Goal: Book appointment/travel/reservation

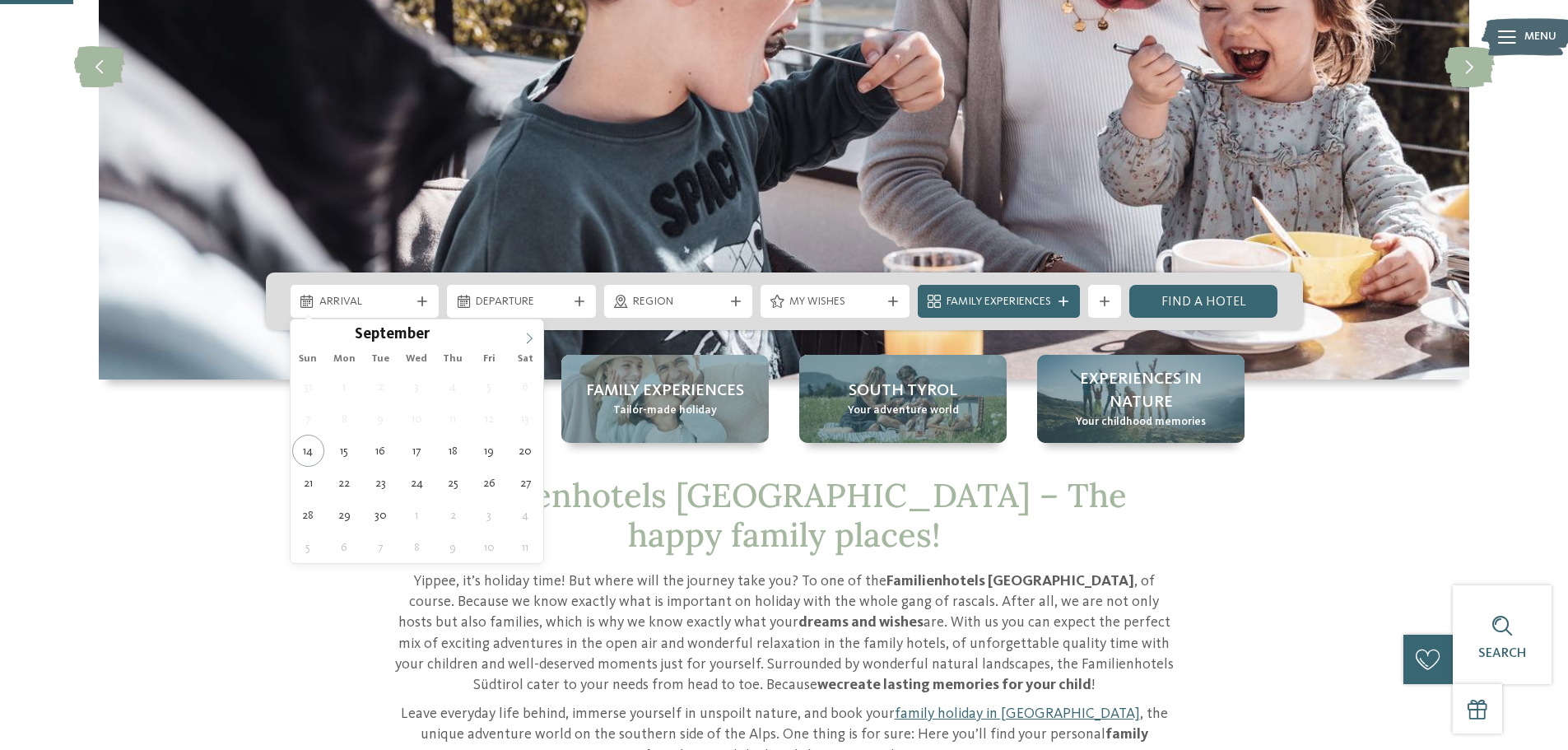
click at [524, 331] on span at bounding box center [529, 333] width 28 height 28
click at [525, 333] on icon at bounding box center [528, 338] width 11 height 11
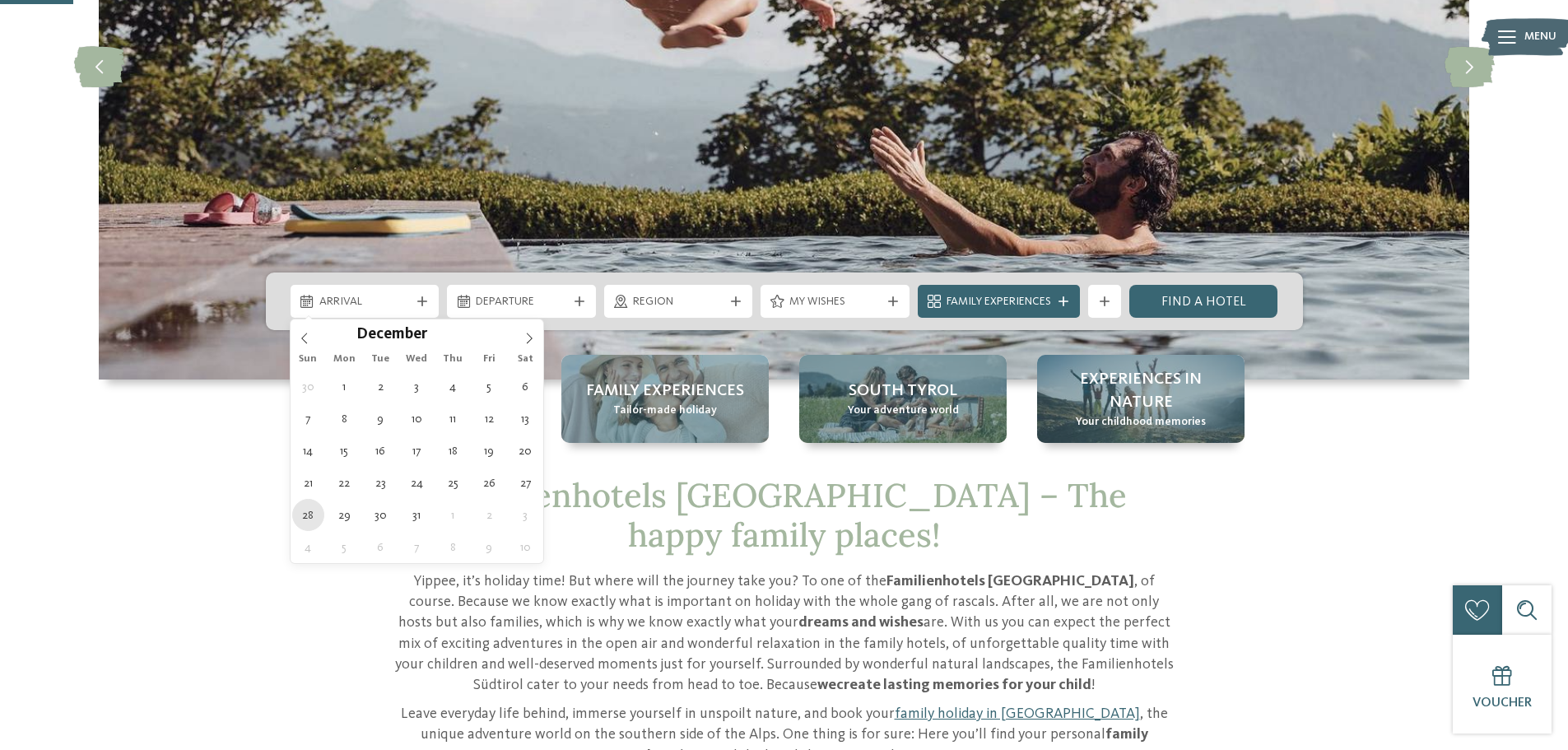
type div "[DATE]"
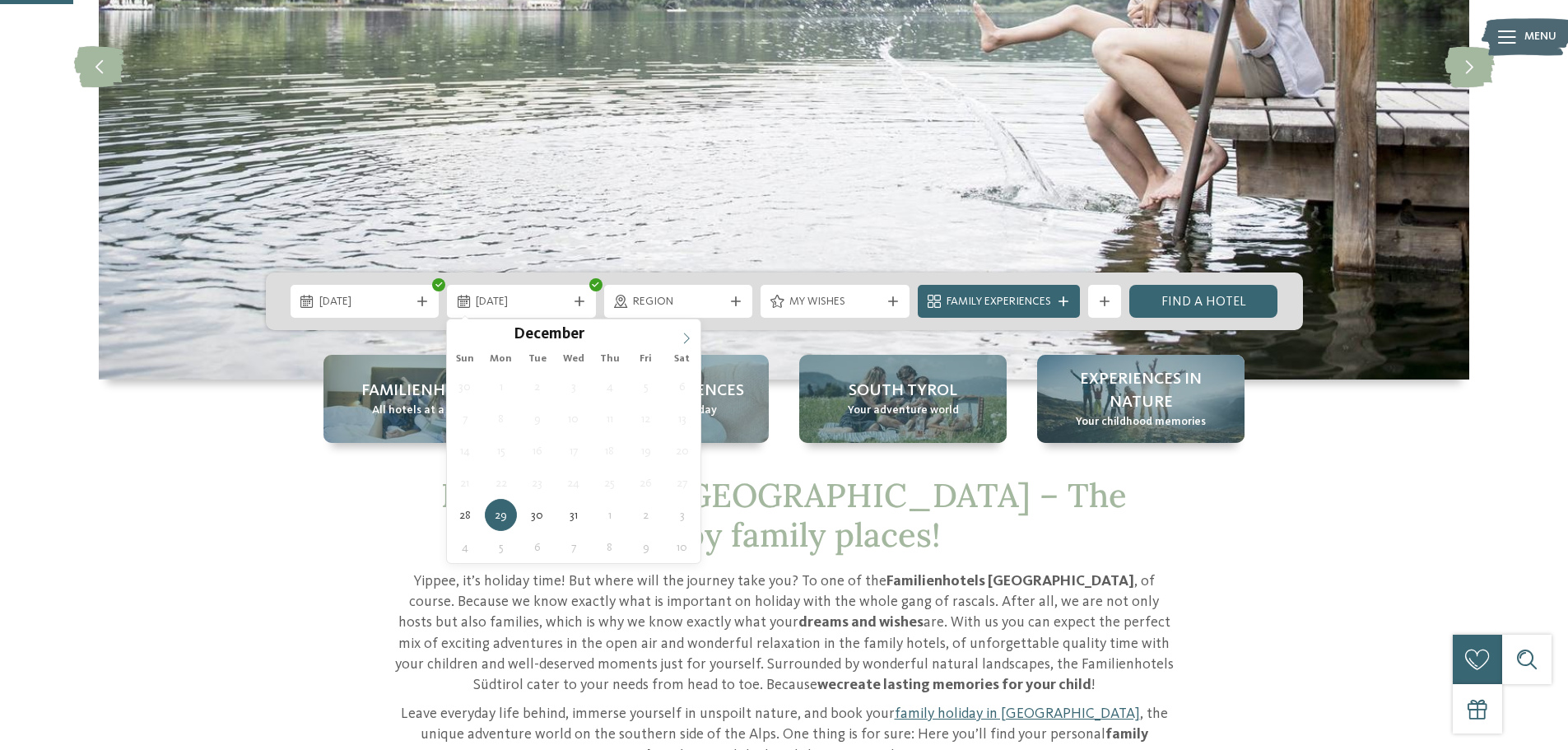
type input "****"
click at [678, 337] on span at bounding box center [686, 333] width 28 height 28
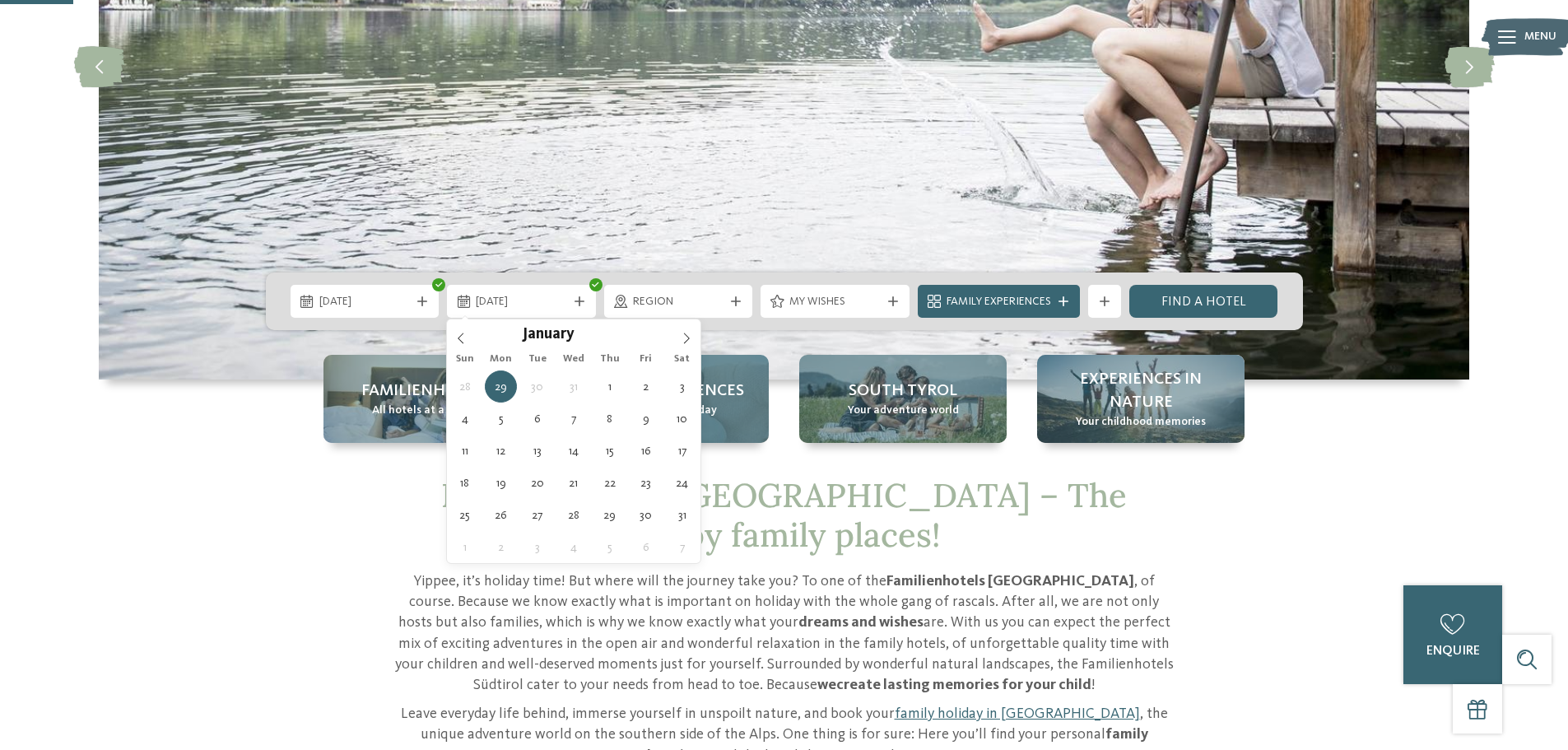
type div "[DATE]"
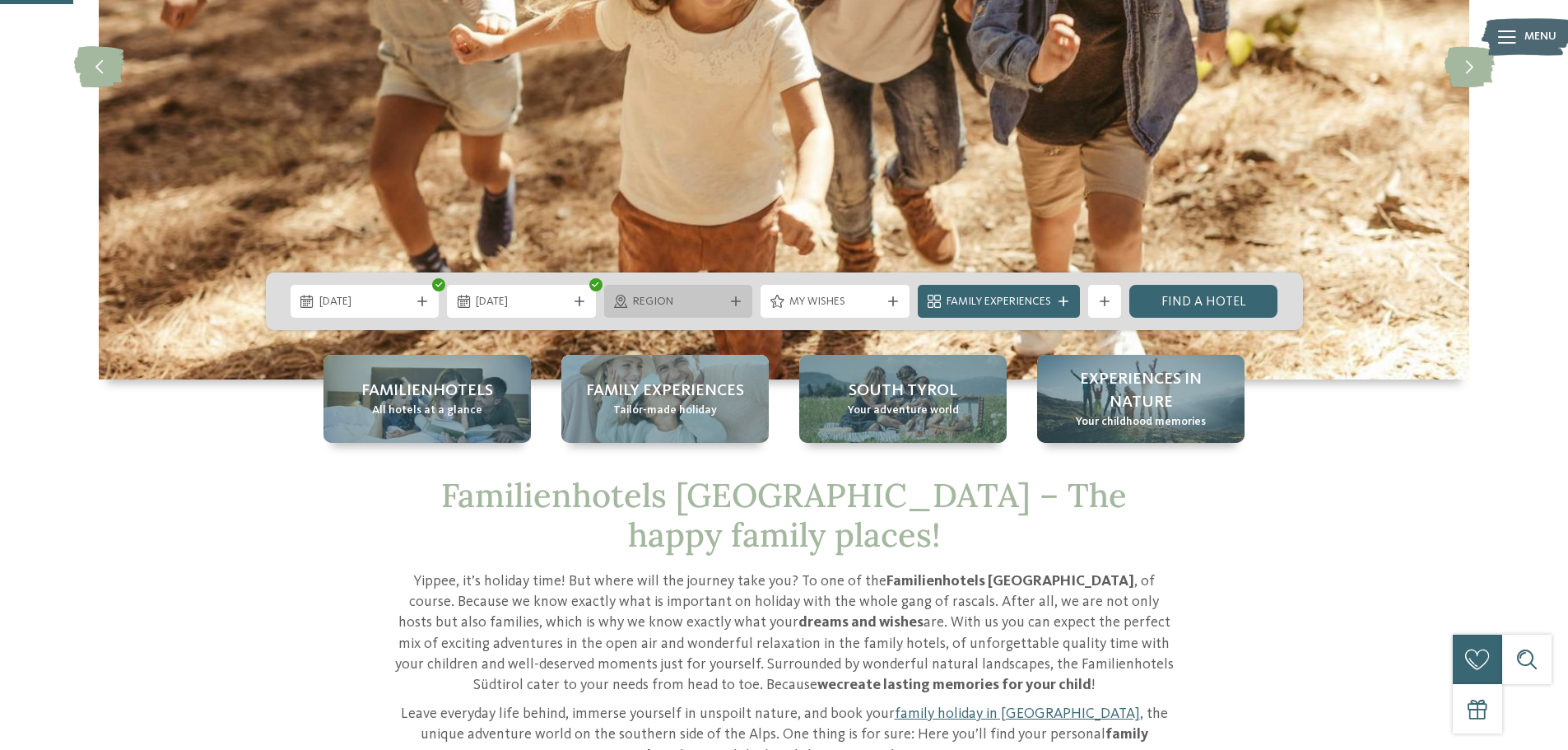
click at [734, 293] on div "Region" at bounding box center [678, 301] width 149 height 33
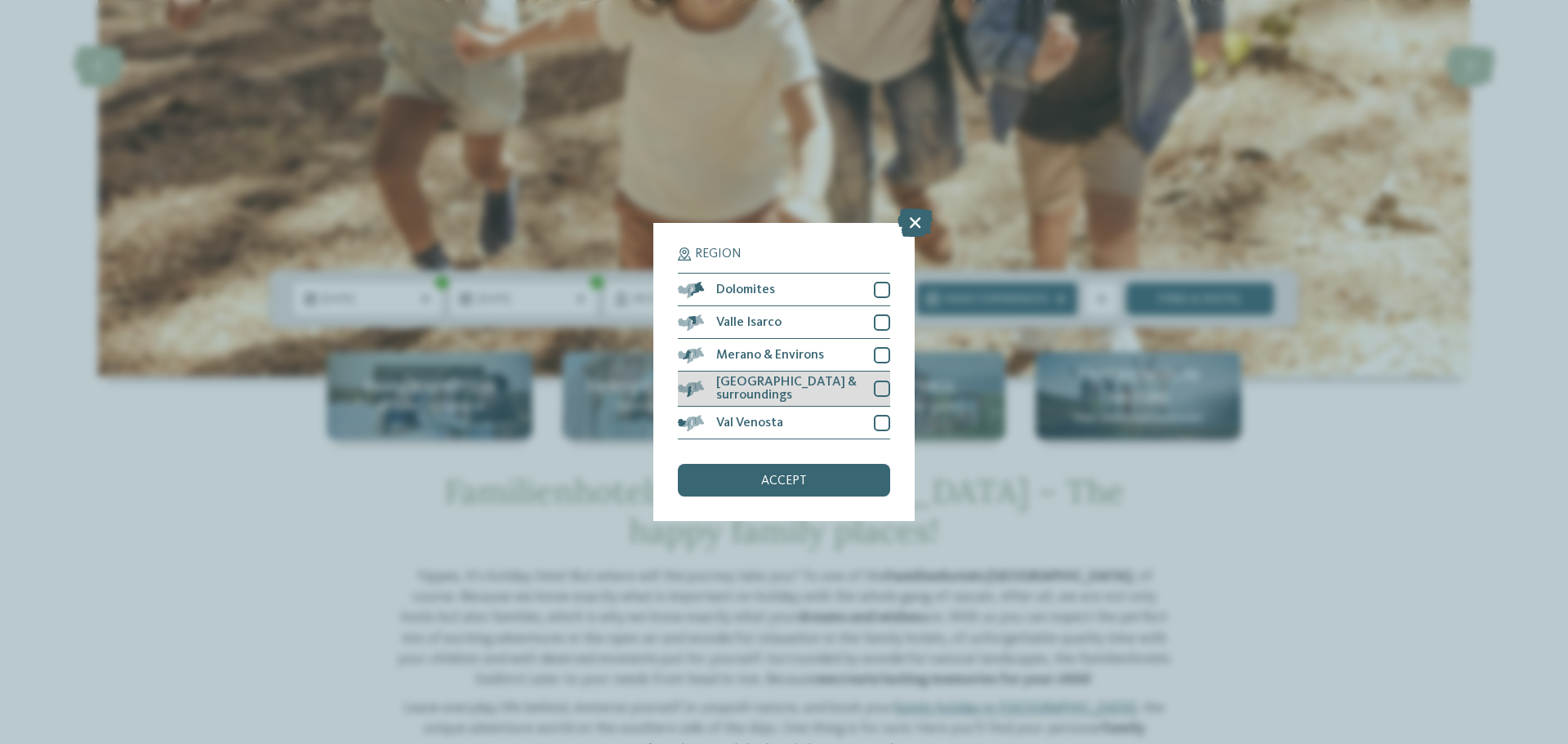
click at [879, 384] on div at bounding box center [882, 388] width 16 height 16
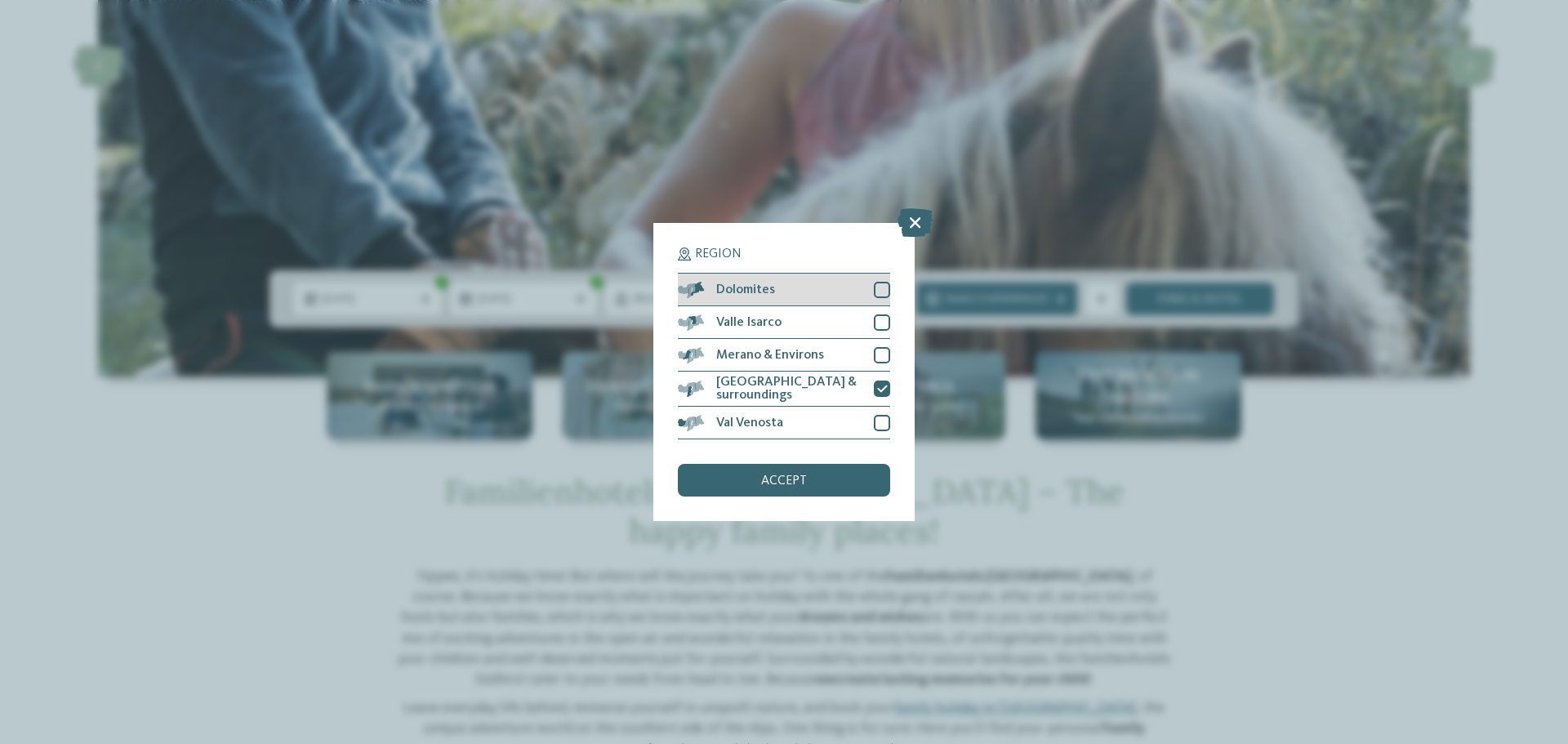
click at [881, 293] on div at bounding box center [882, 289] width 16 height 16
click at [879, 324] on div at bounding box center [882, 322] width 16 height 16
click at [882, 354] on div at bounding box center [882, 355] width 16 height 16
click at [884, 395] on div at bounding box center [882, 388] width 16 height 16
click at [883, 387] on div at bounding box center [882, 388] width 16 height 16
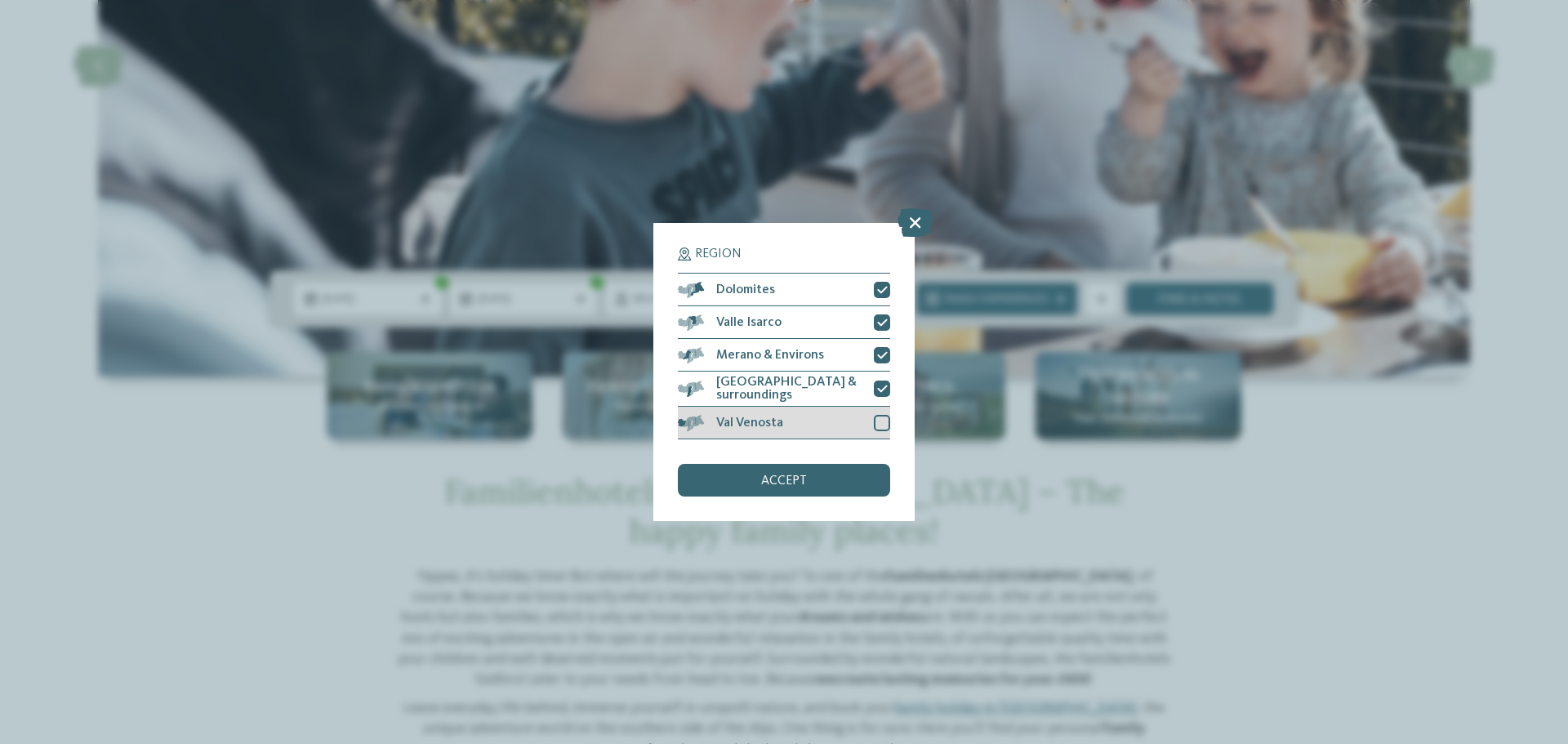
click at [883, 415] on div at bounding box center [882, 422] width 16 height 16
click at [848, 477] on div "accept" at bounding box center [784, 480] width 212 height 32
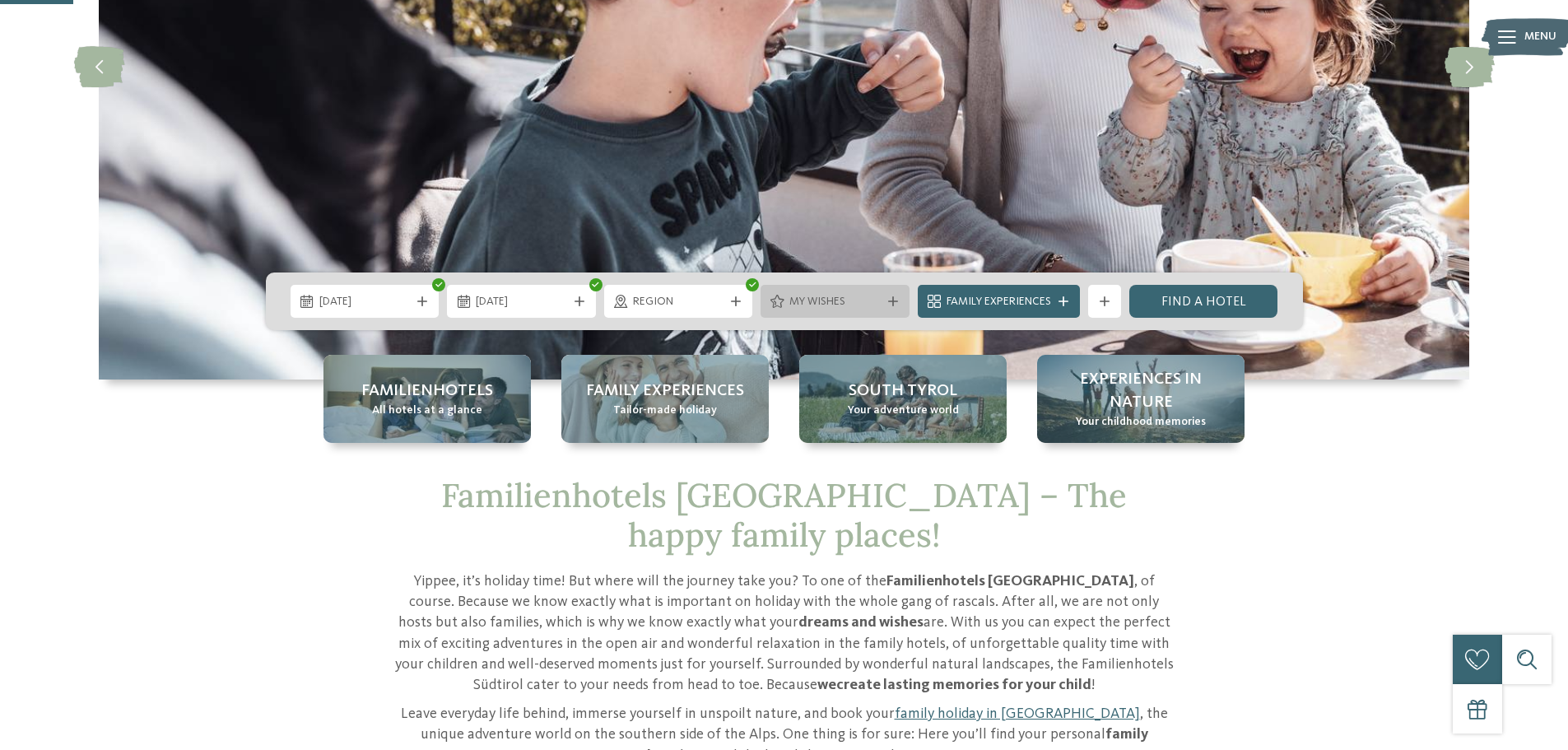
click at [878, 306] on span "My wishes" at bounding box center [835, 302] width 91 height 16
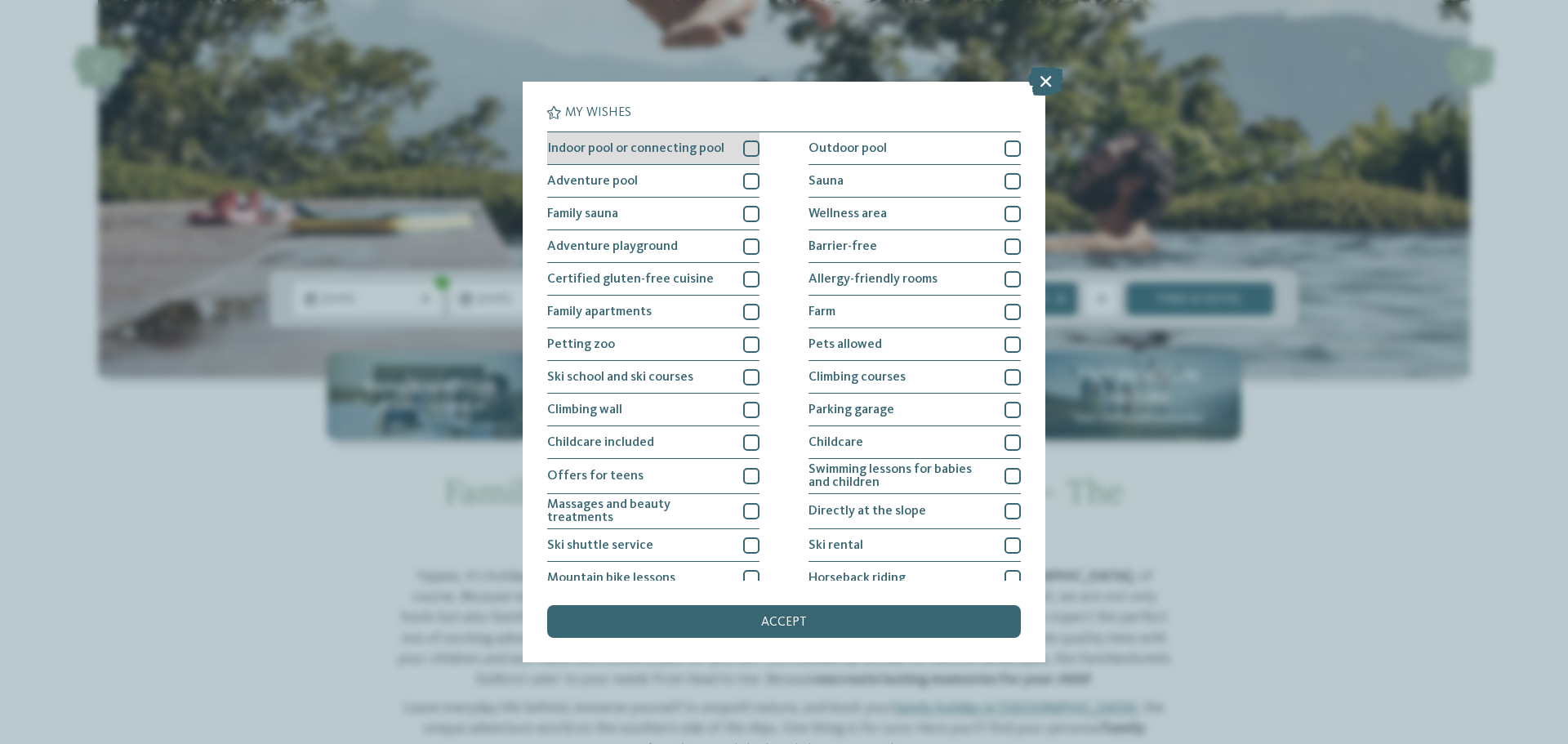
click at [751, 145] on div at bounding box center [751, 148] width 16 height 16
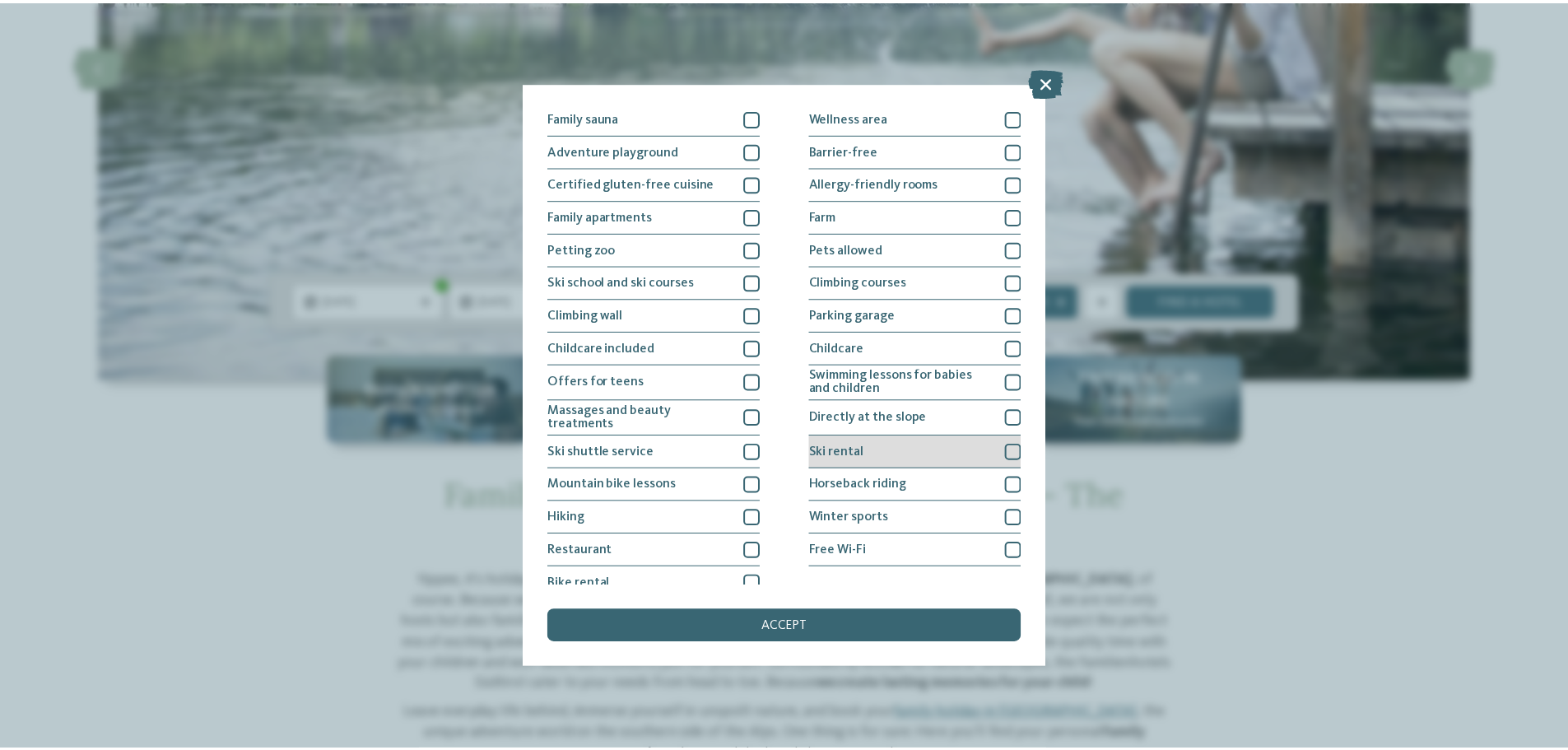
scroll to position [113, 0]
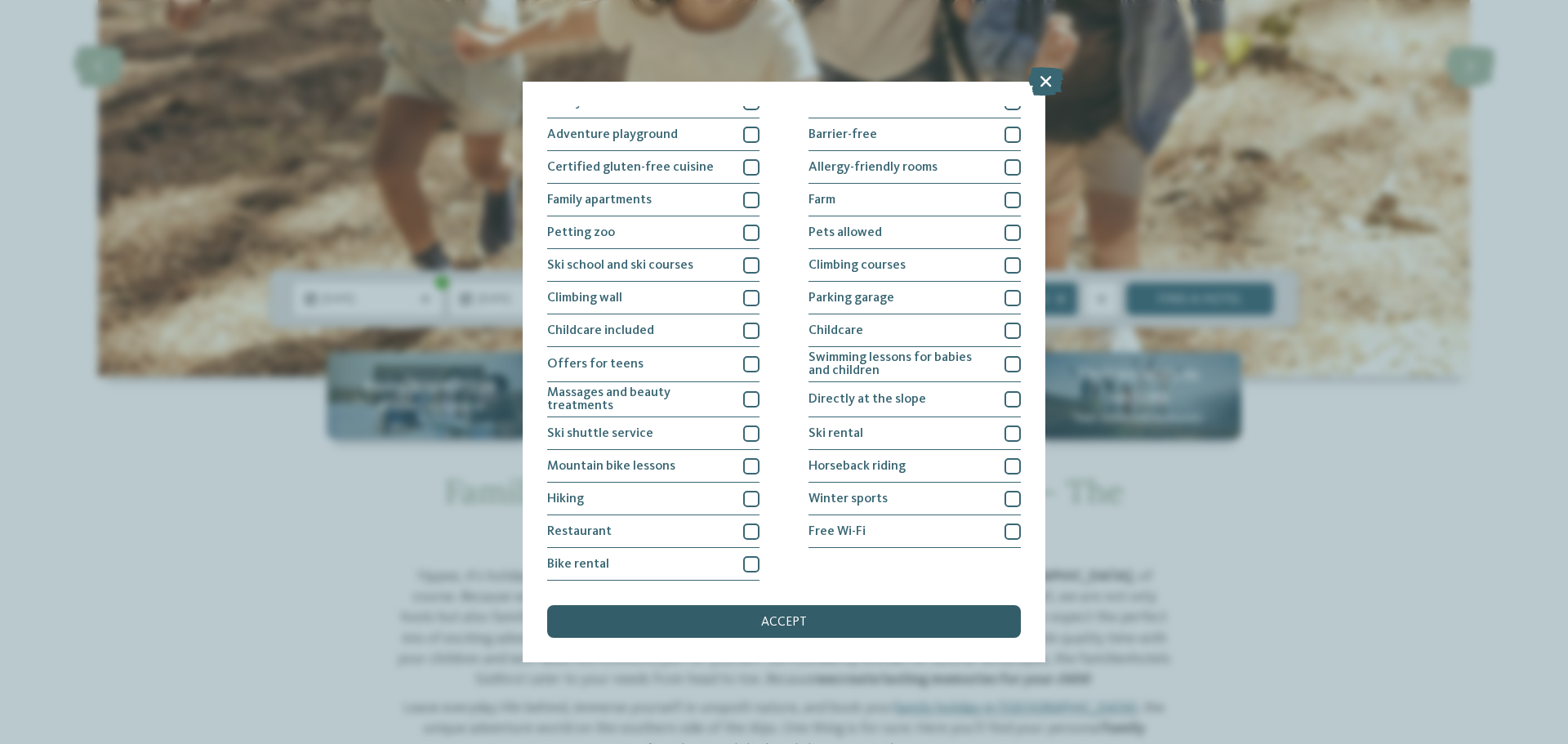
click at [833, 627] on div "accept" at bounding box center [784, 622] width 474 height 32
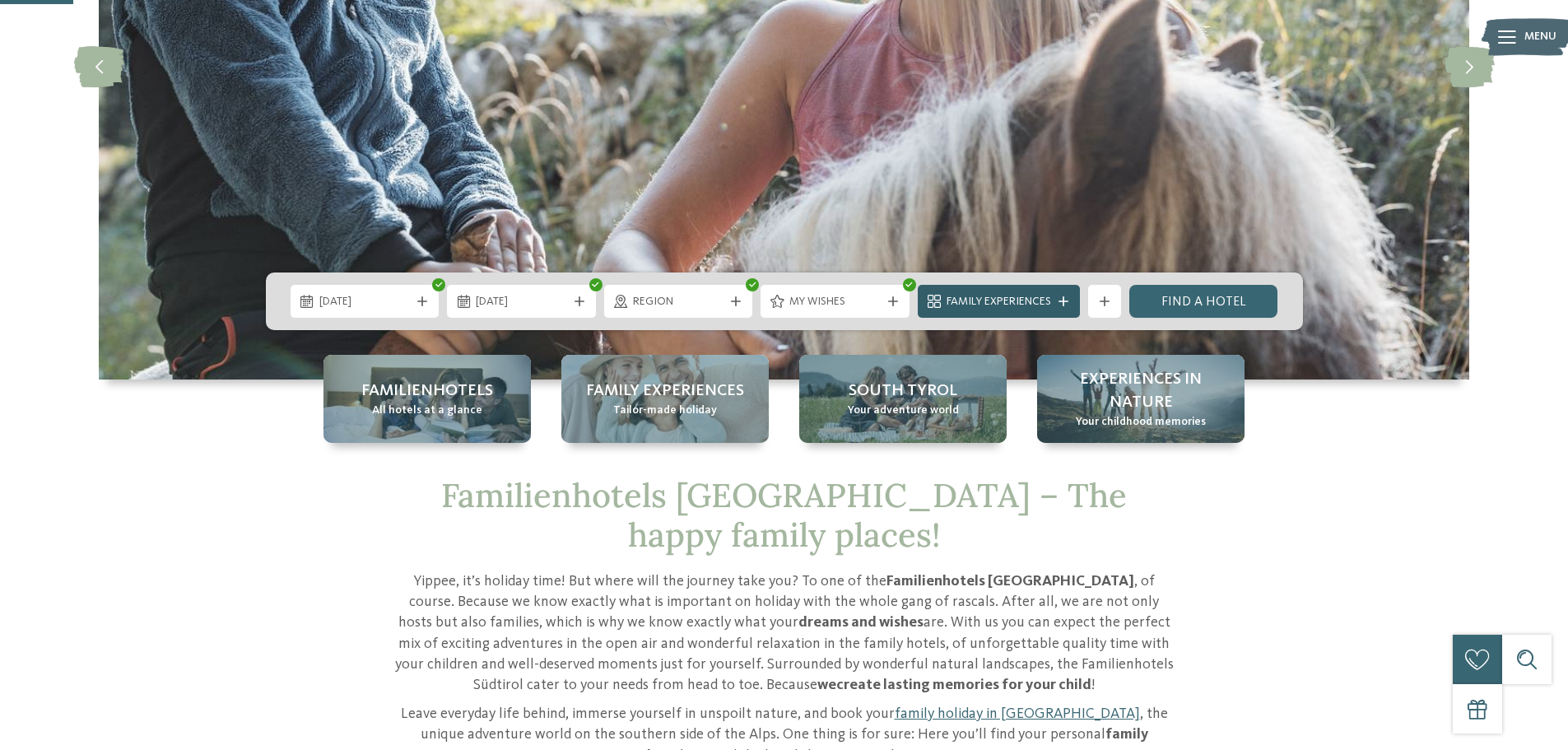
click at [1015, 297] on span "Family Experiences" at bounding box center [998, 302] width 104 height 16
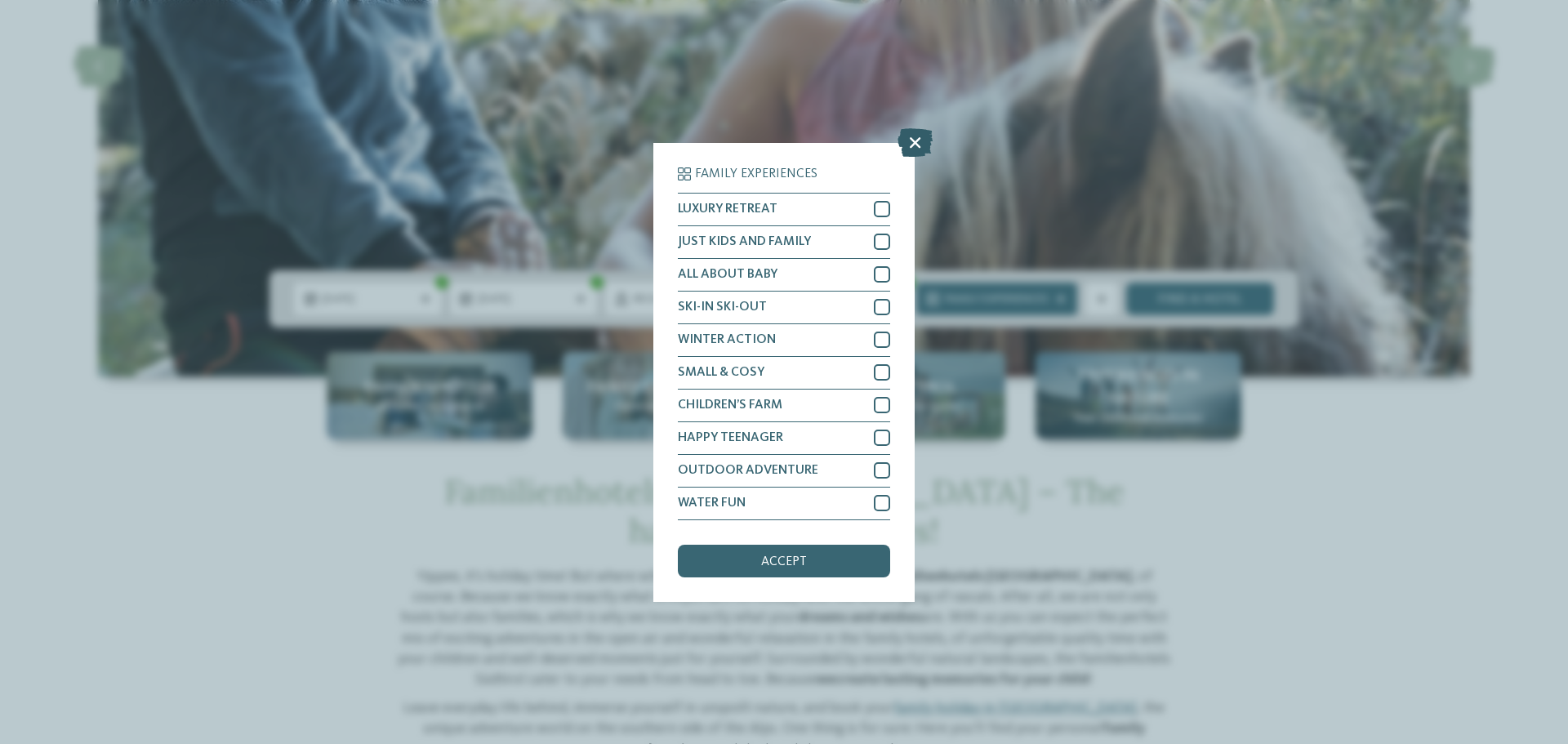
click at [910, 140] on icon at bounding box center [914, 141] width 35 height 28
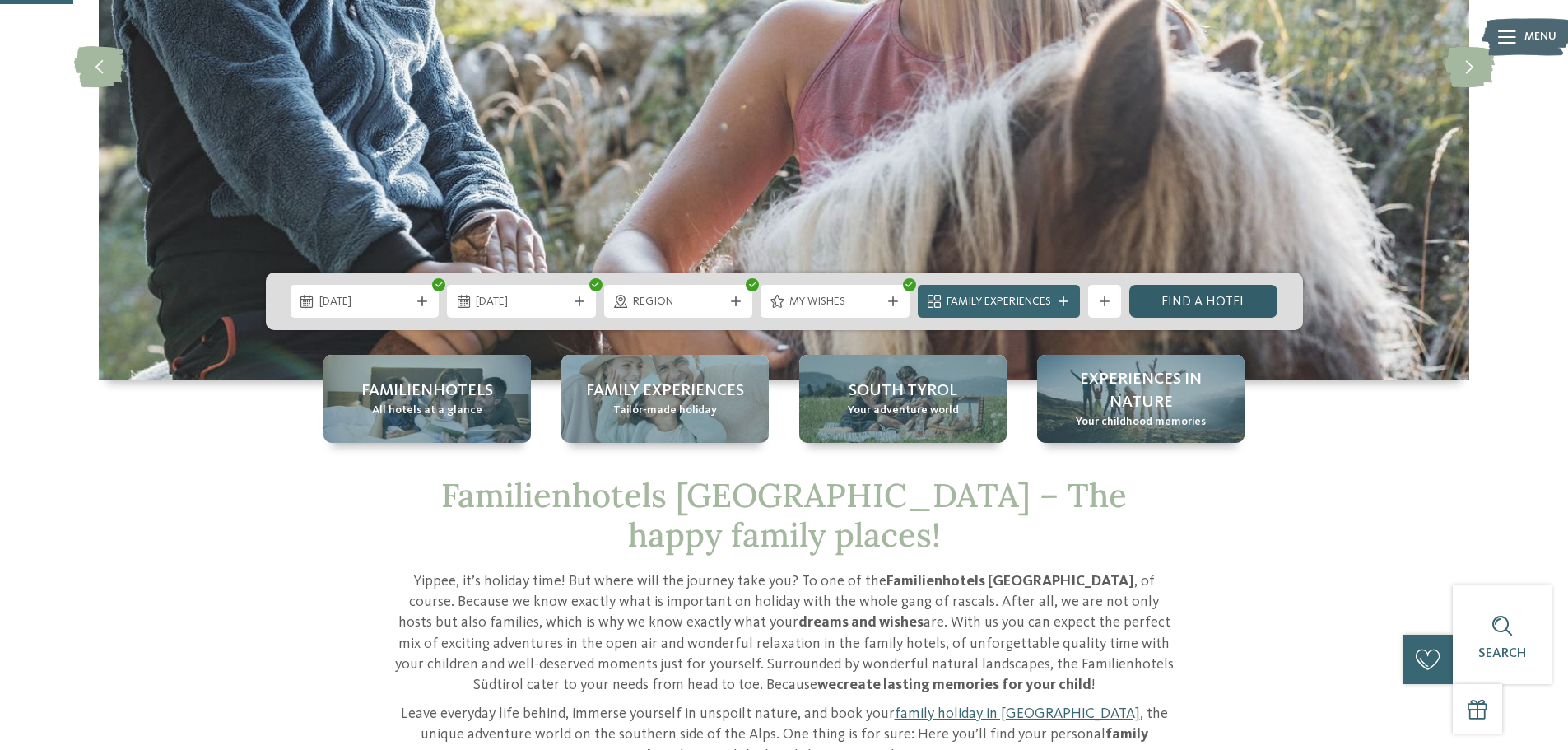
click at [1174, 298] on link "Find a hotel" at bounding box center [1203, 301] width 149 height 33
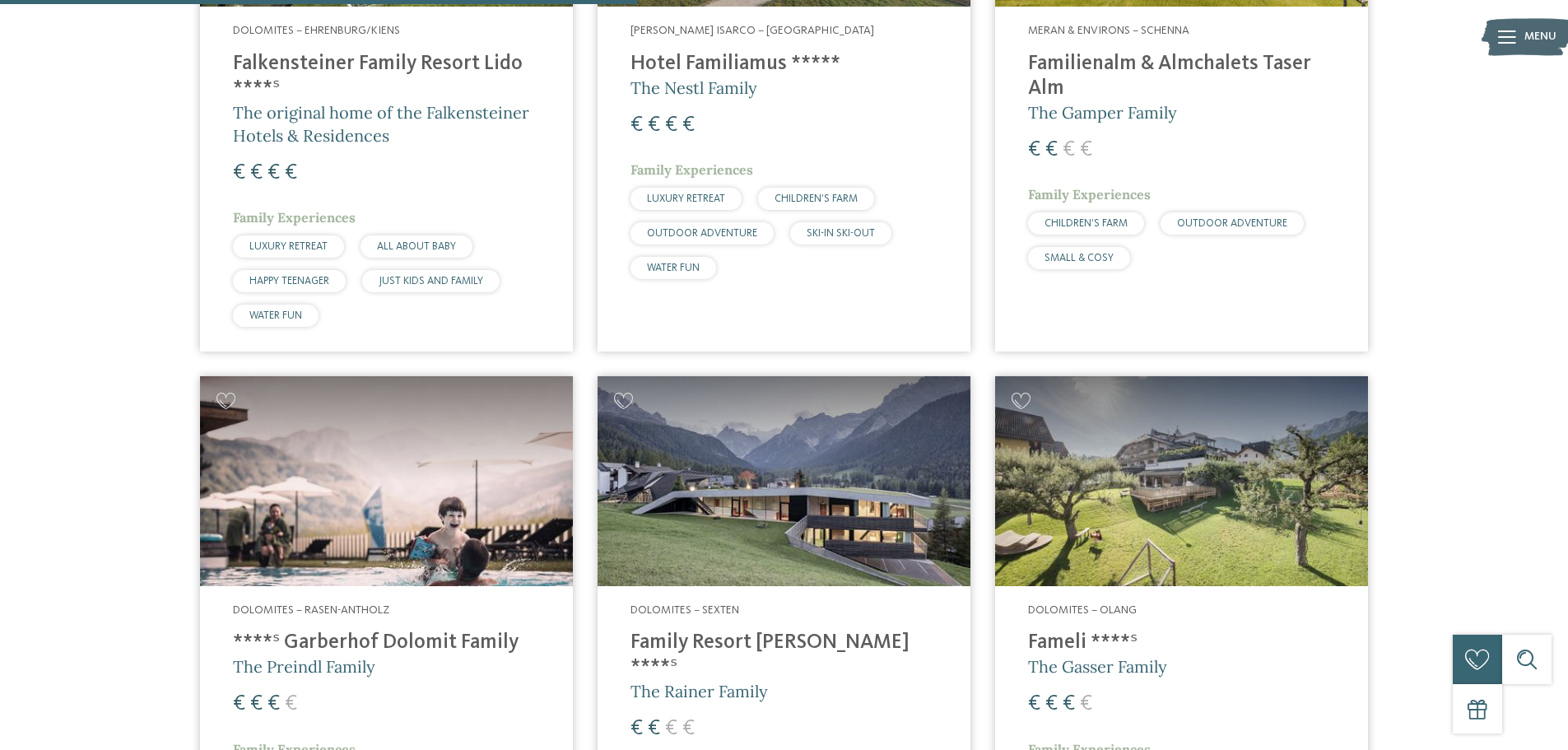
scroll to position [1482, 0]
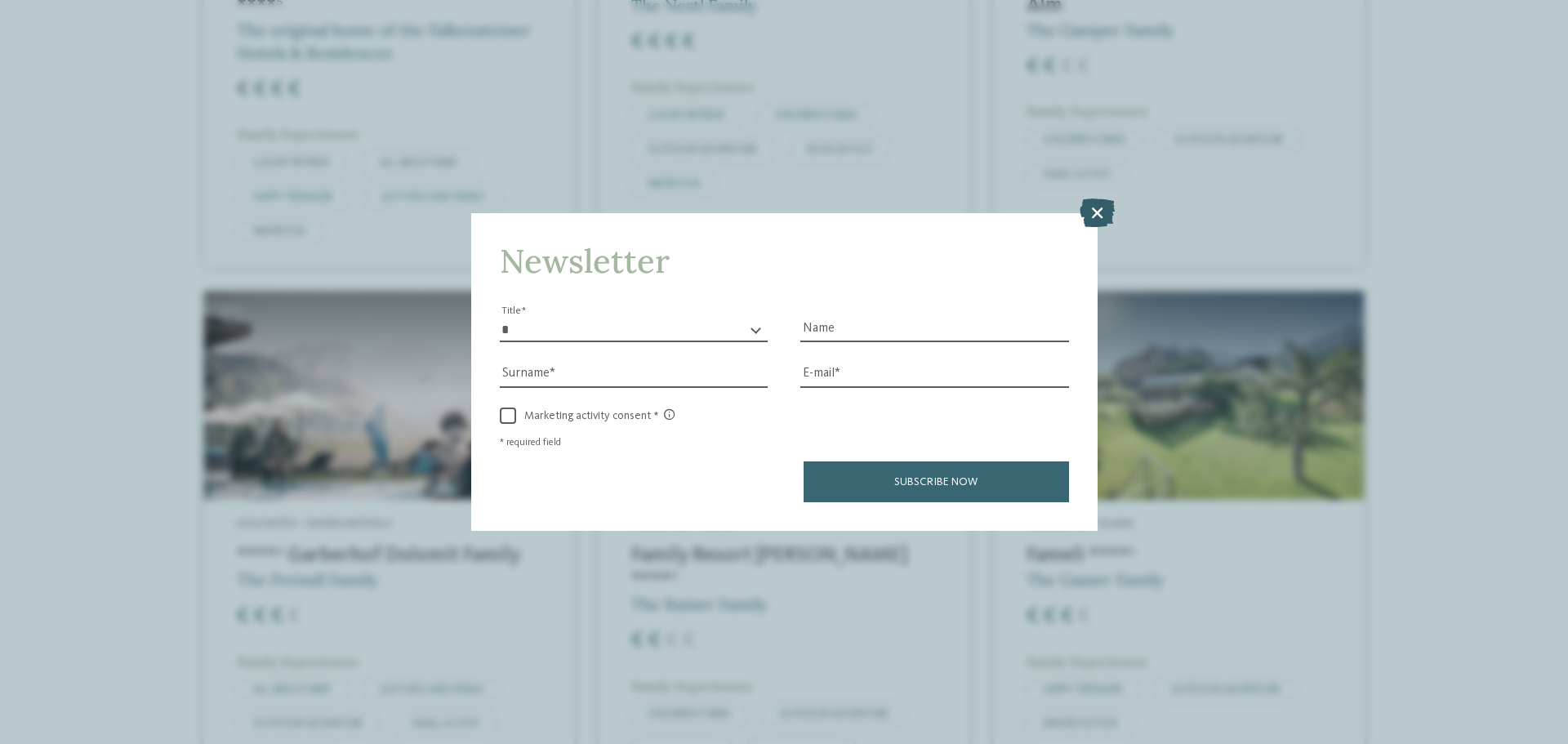
click at [1098, 217] on icon at bounding box center [1097, 212] width 35 height 28
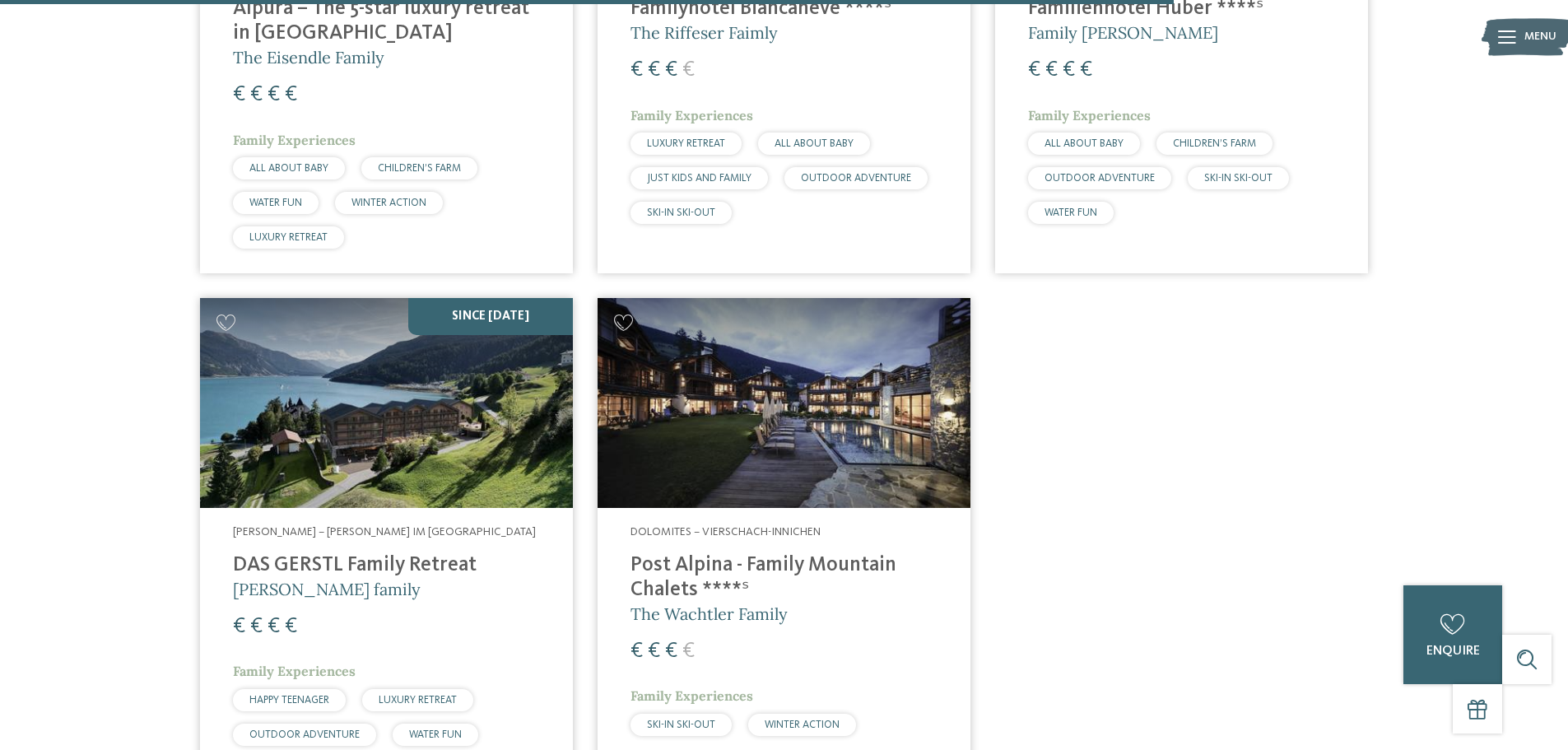
scroll to position [2634, 0]
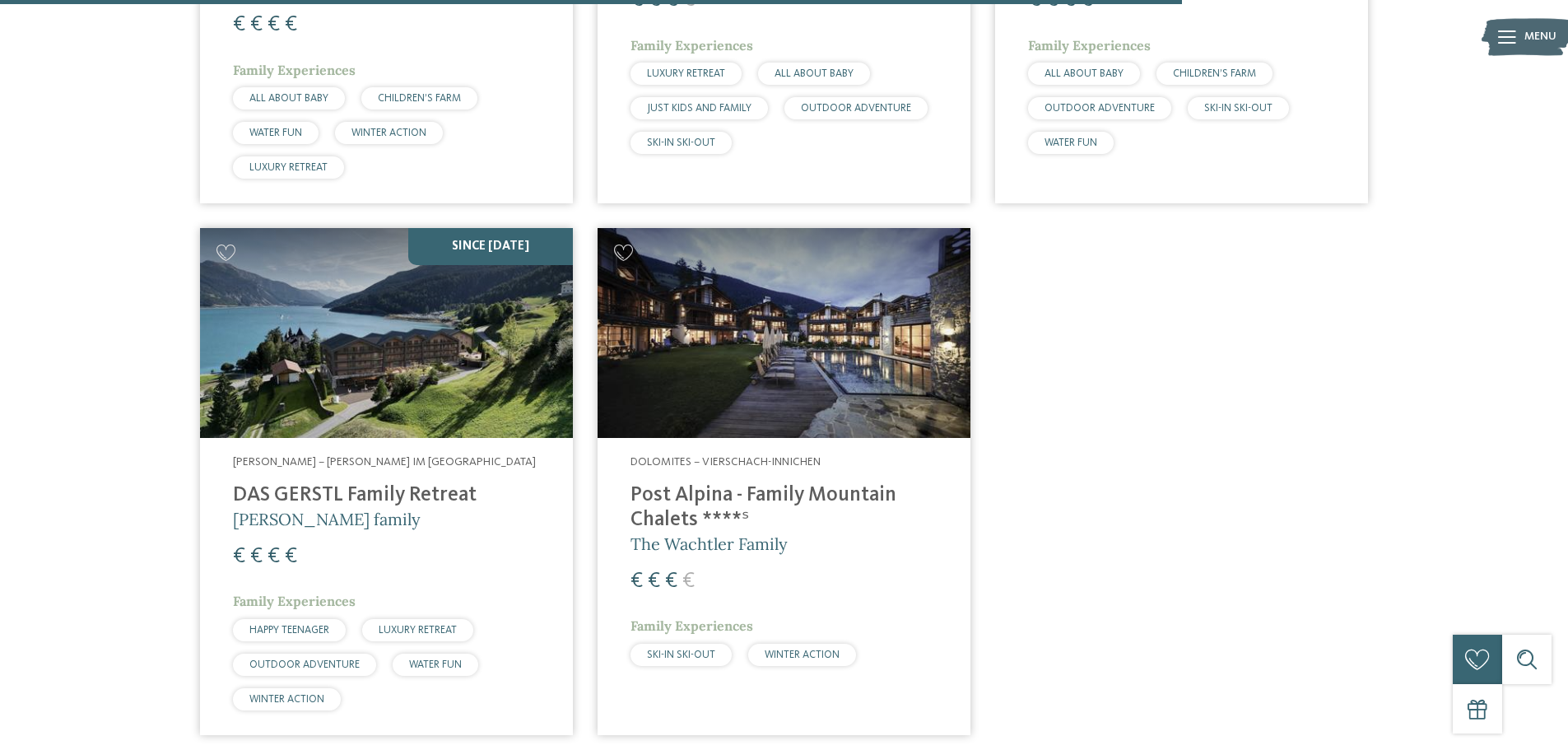
click at [720, 484] on h4 "Post Alpina - Family Mountain Chalets ****ˢ" at bounding box center [784, 508] width 307 height 49
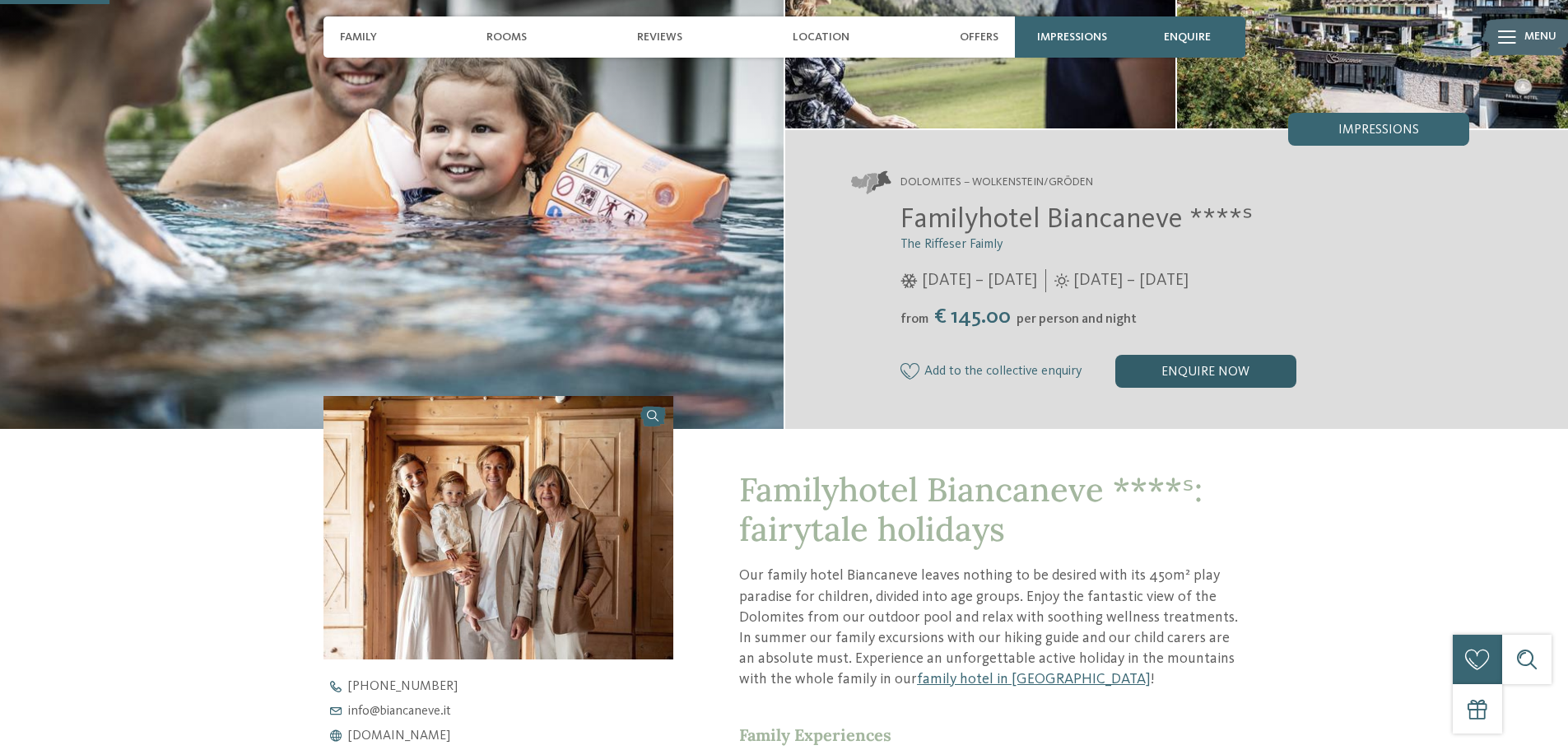
click at [1180, 374] on div "enquire now" at bounding box center [1206, 372] width 181 height 33
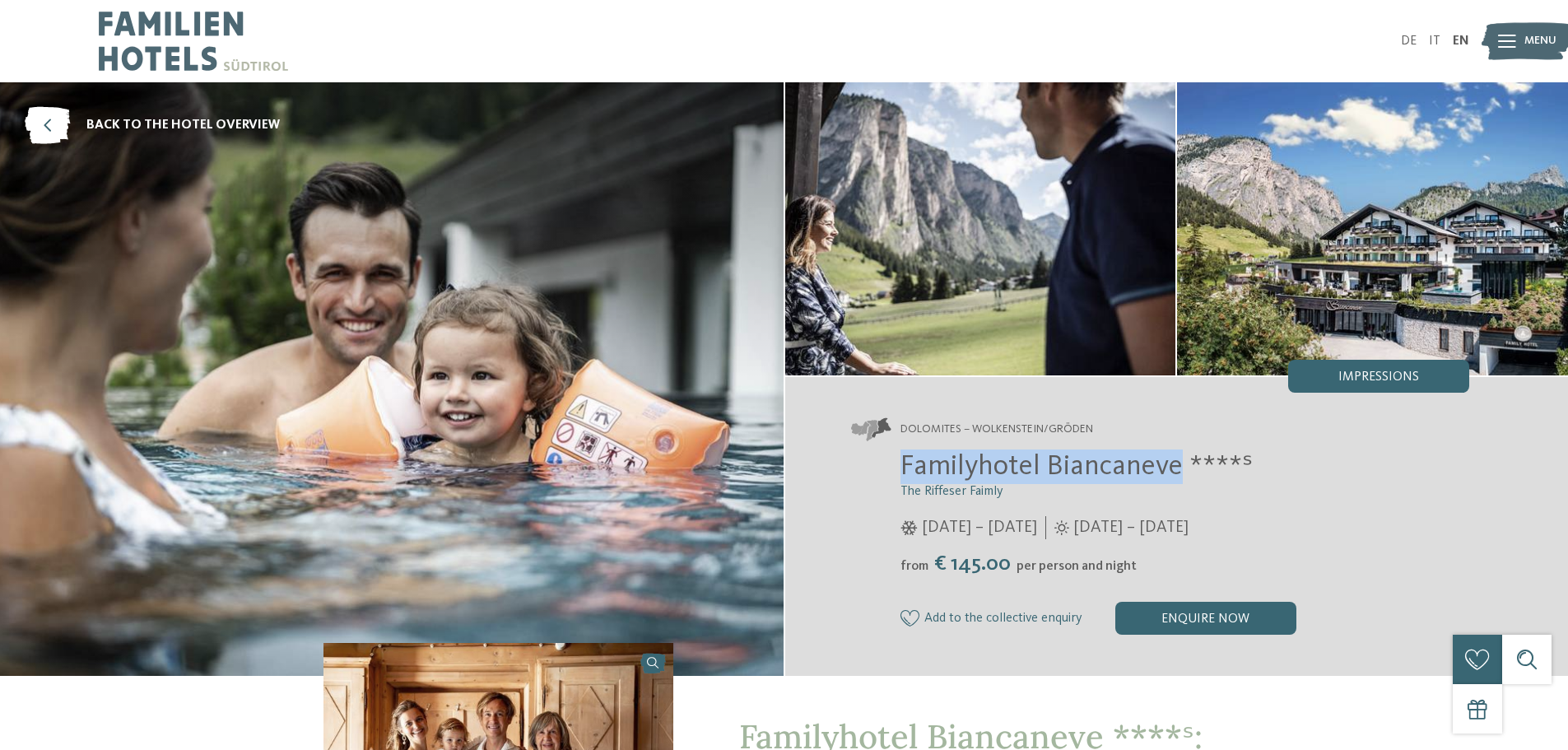
drag, startPoint x: 899, startPoint y: 463, endPoint x: 1183, endPoint y: 457, distance: 284.1
click at [1183, 457] on div "Familyhotel Biancaneve ****ˢ The Riffeser Faimly 05/12/2024 – 30/03/2025 from" at bounding box center [1160, 541] width 619 height 185
copy span "Familyhotel Biancaneve"
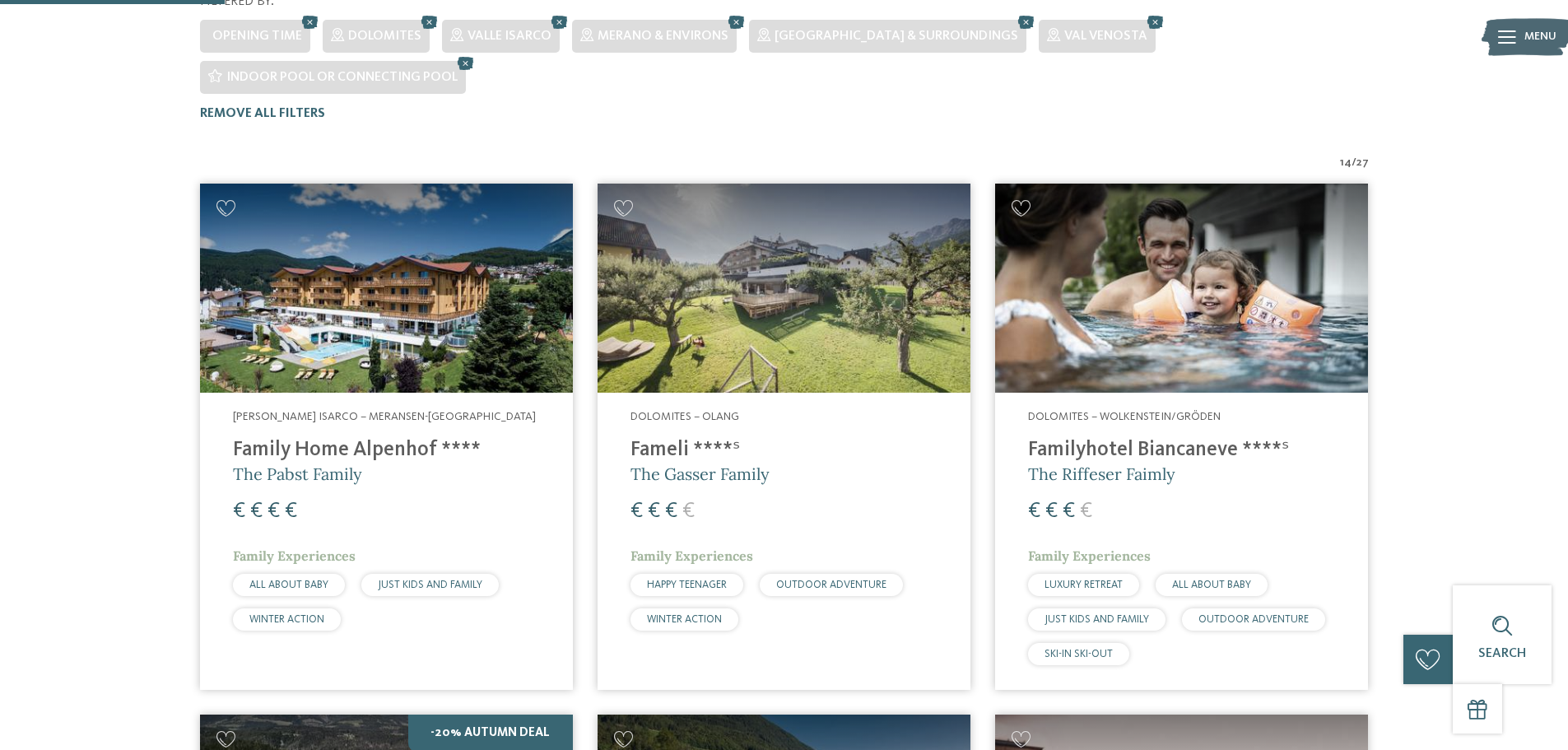
click at [768, 252] on img at bounding box center [784, 288] width 373 height 209
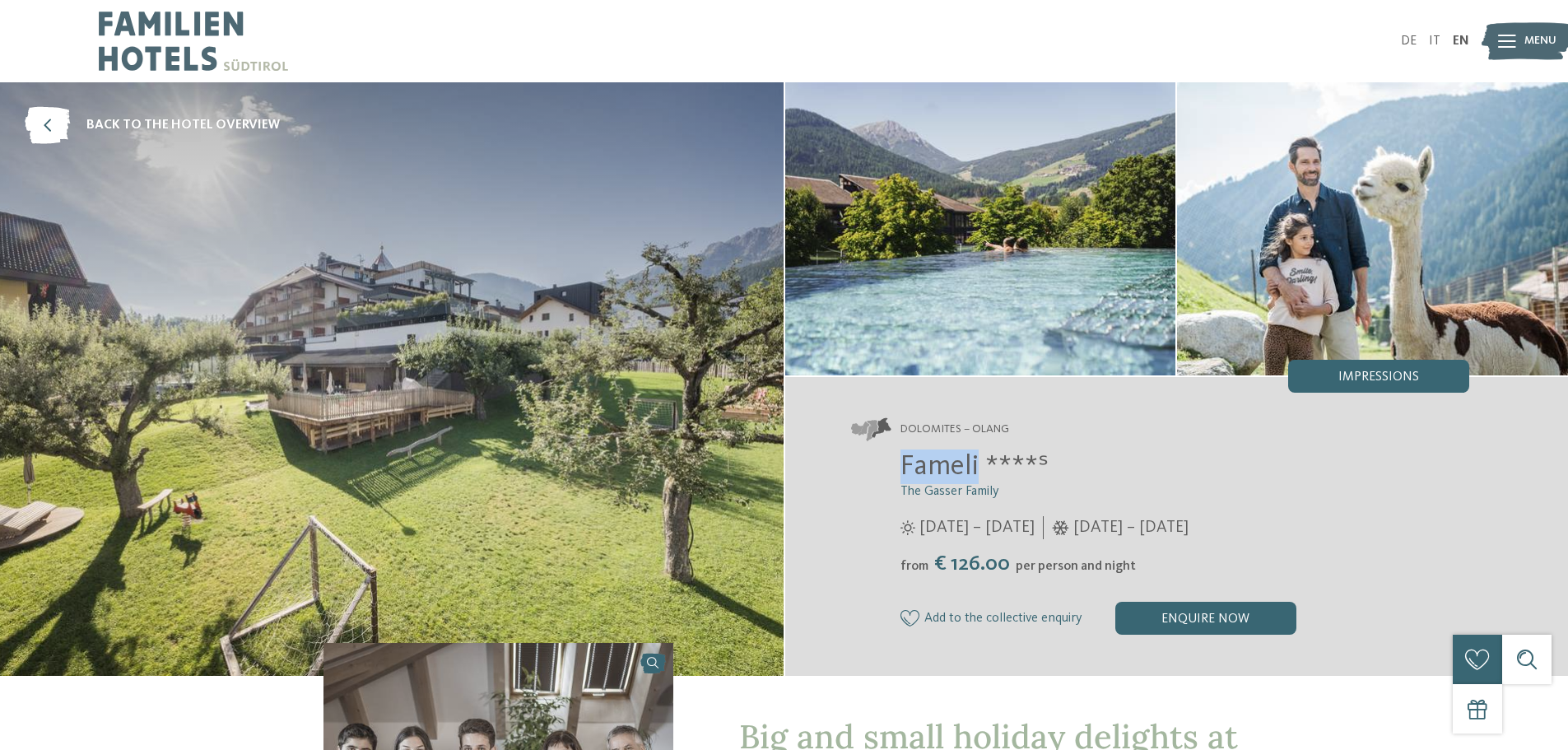
drag, startPoint x: 903, startPoint y: 466, endPoint x: 976, endPoint y: 478, distance: 74.0
click at [976, 478] on span "Fameli ****ˢ" at bounding box center [975, 466] width 148 height 28
copy span "Fameli"
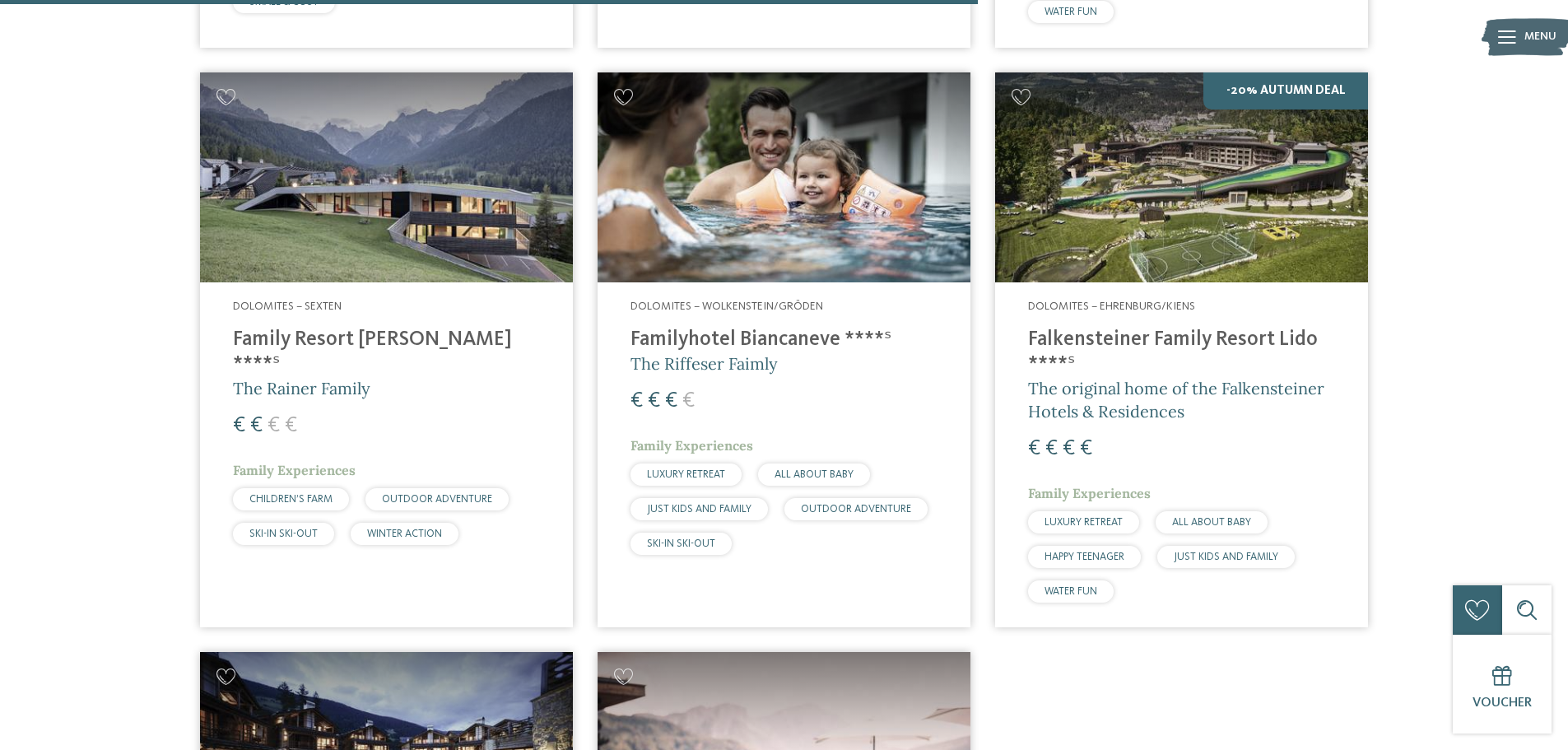
scroll to position [2147, 0]
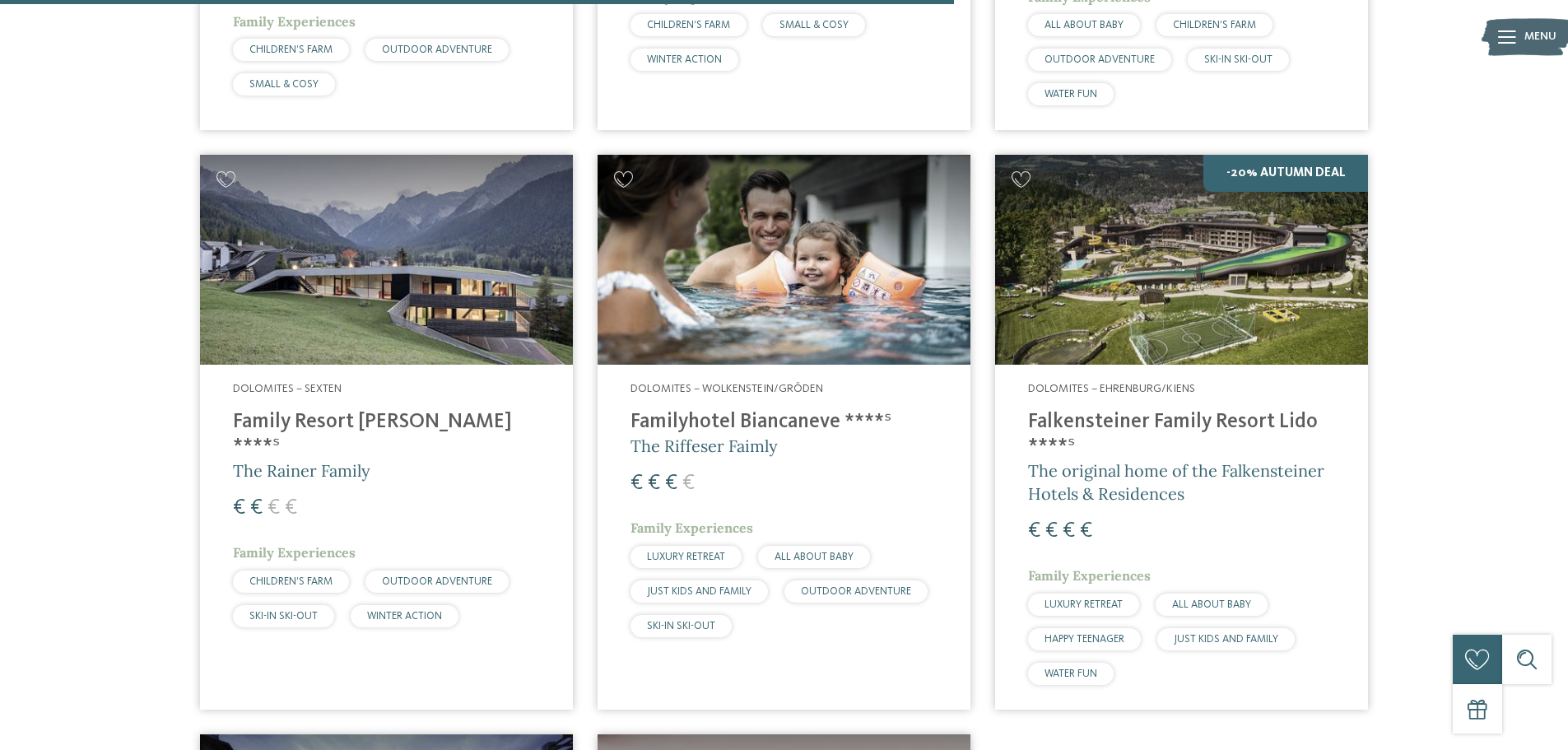
click at [405, 198] on img at bounding box center [386, 259] width 373 height 209
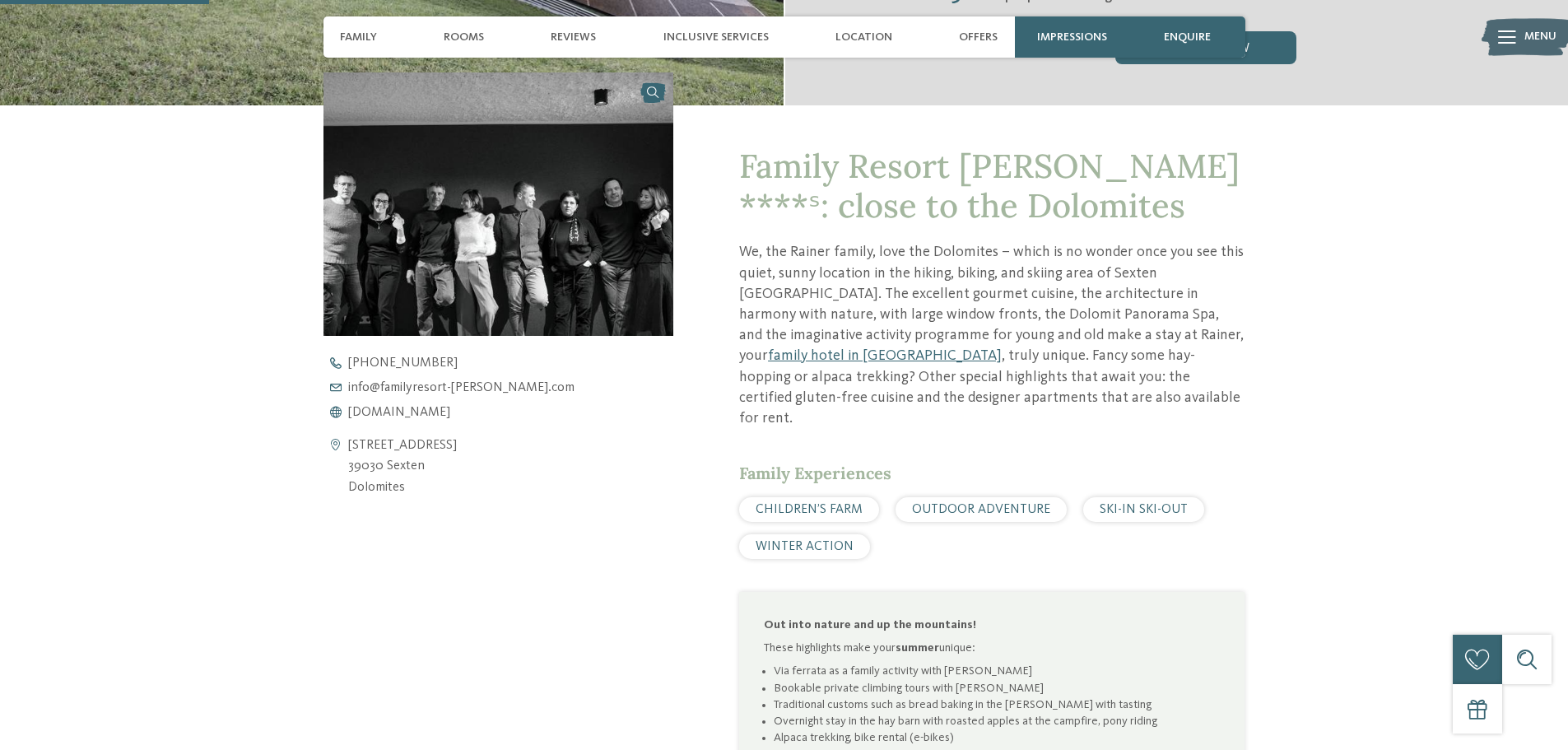
scroll to position [576, 0]
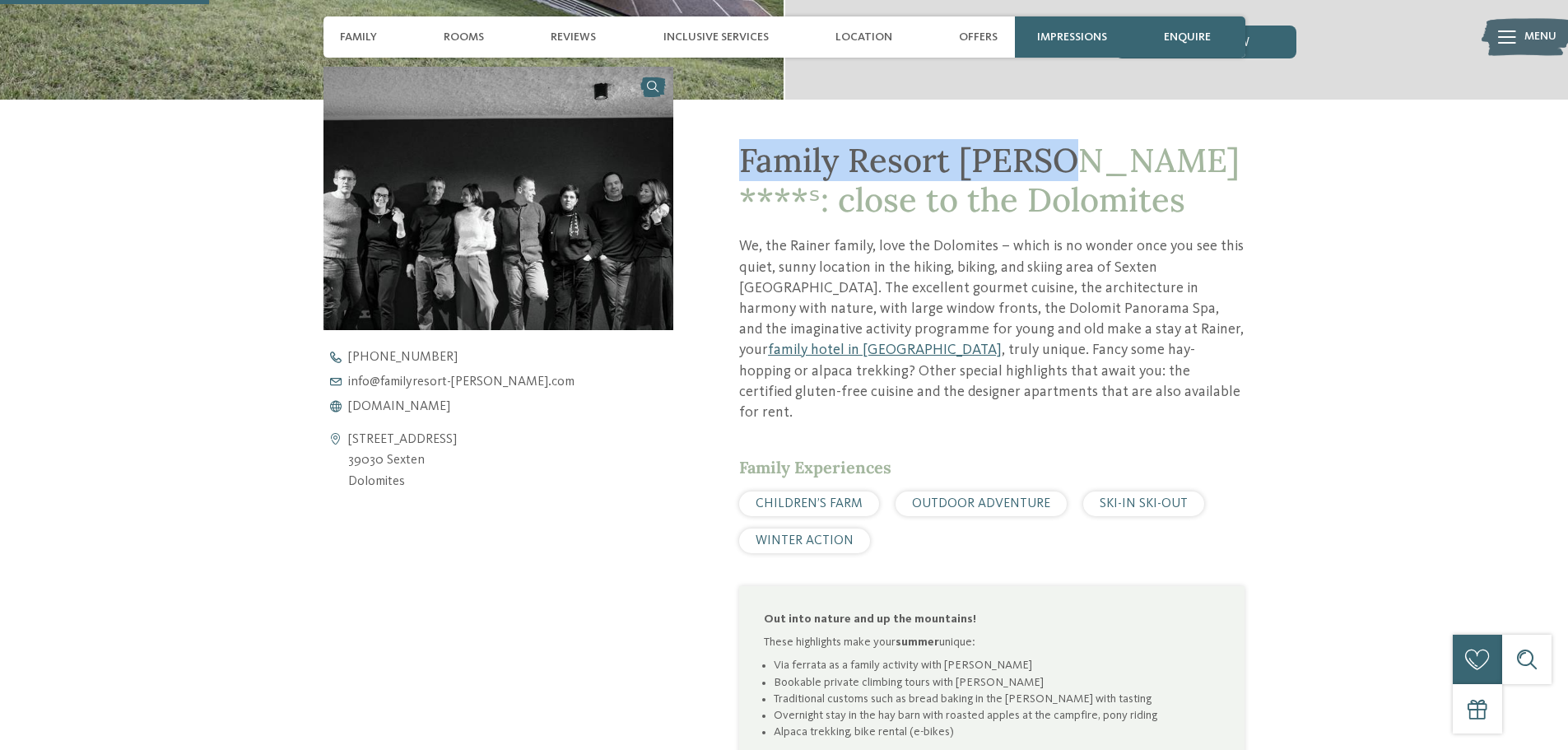
drag, startPoint x: 746, startPoint y: 156, endPoint x: 1054, endPoint y: 165, distance: 308.1
click at [1054, 165] on span "Family Resort Rainer ****ˢ: close to the Dolomites" at bounding box center [989, 179] width 501 height 82
copy span "Family Resort Rainer"
